Goal: Find specific fact: Find specific fact

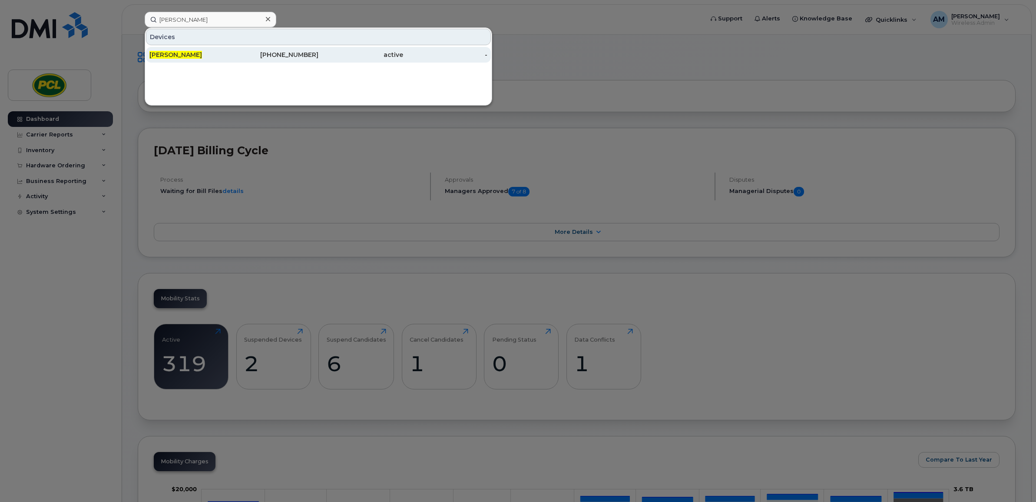
type input "ian ooi"
click at [172, 57] on div "[PERSON_NAME]" at bounding box center [191, 54] width 85 height 9
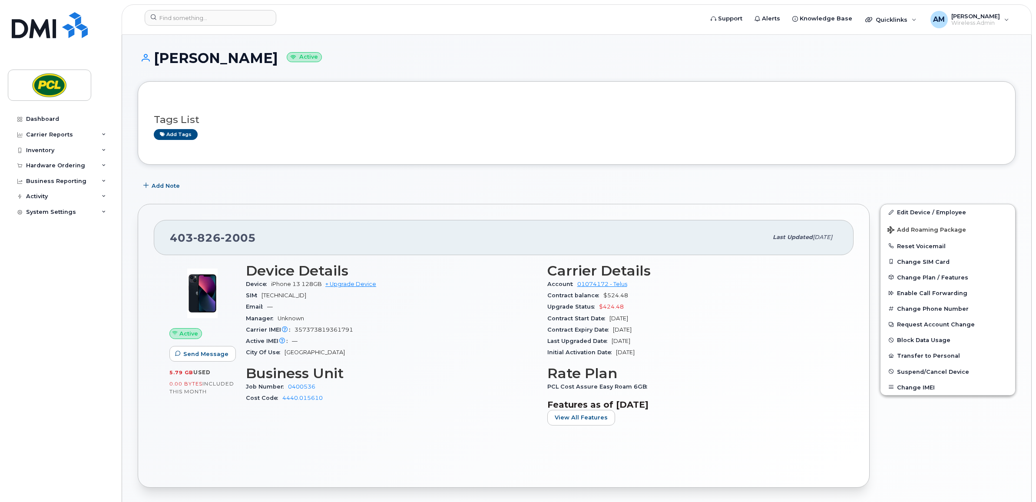
drag, startPoint x: 637, startPoint y: 331, endPoint x: 613, endPoint y: 331, distance: 23.9
click at [613, 331] on span "[DATE]" at bounding box center [622, 329] width 19 height 7
drag, startPoint x: 613, startPoint y: 331, endPoint x: 650, endPoint y: 352, distance: 42.0
click at [635, 352] on span "[DATE]" at bounding box center [625, 352] width 19 height 7
drag, startPoint x: 660, startPoint y: 329, endPoint x: 616, endPoint y: 328, distance: 44.3
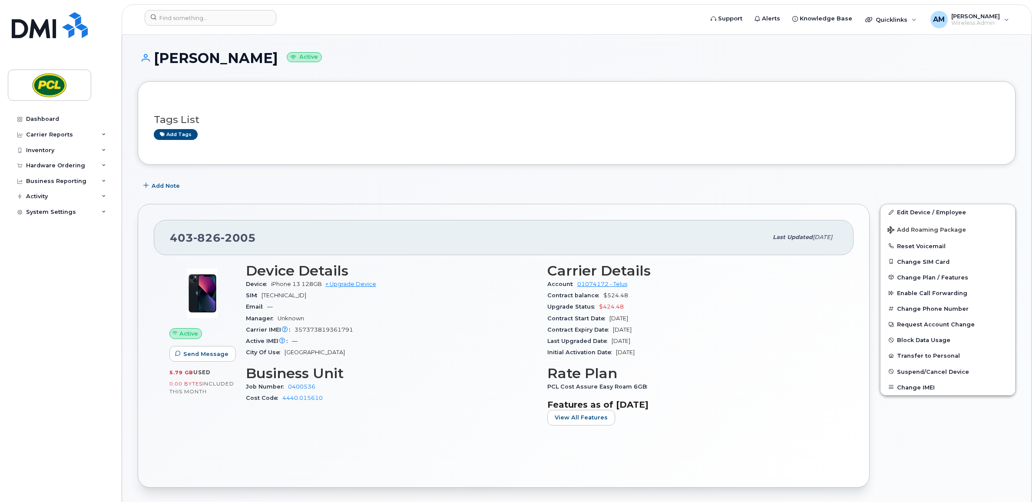
click at [616, 328] on div "Contract Expiry Date [DATE]" at bounding box center [692, 329] width 291 height 11
drag, startPoint x: 616, startPoint y: 328, endPoint x: 615, endPoint y: 333, distance: 4.4
click at [615, 333] on span "[DATE]" at bounding box center [622, 329] width 19 height 7
